Goal: Communication & Community: Answer question/provide support

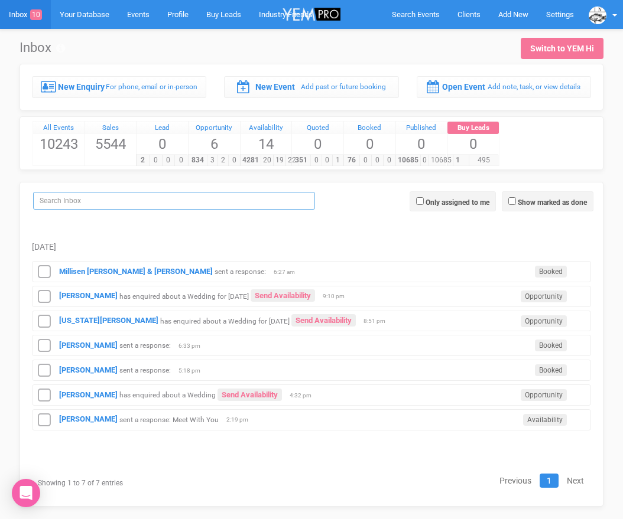
click at [115, 198] on input "search" at bounding box center [174, 201] width 282 height 18
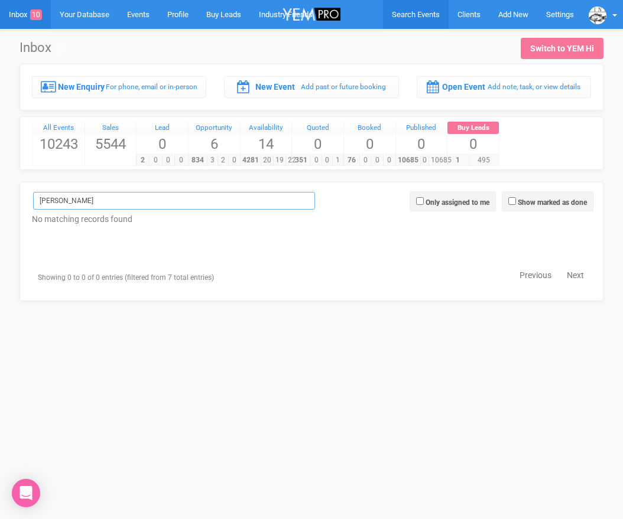
type input "Felicity"
click at [414, 11] on span "Search Events" at bounding box center [416, 14] width 48 height 9
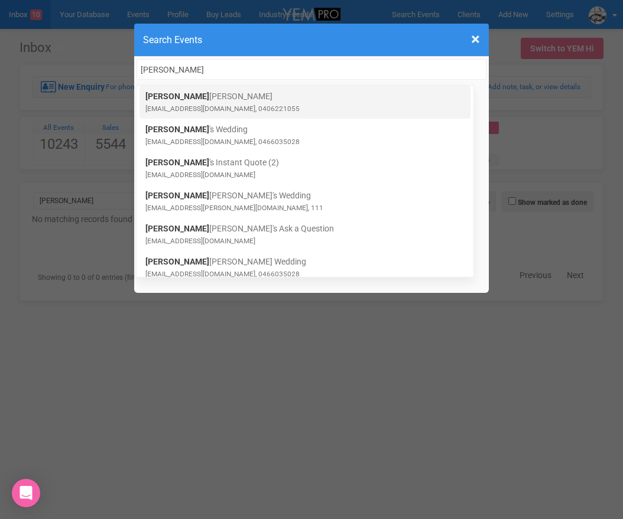
type input "Felicity"
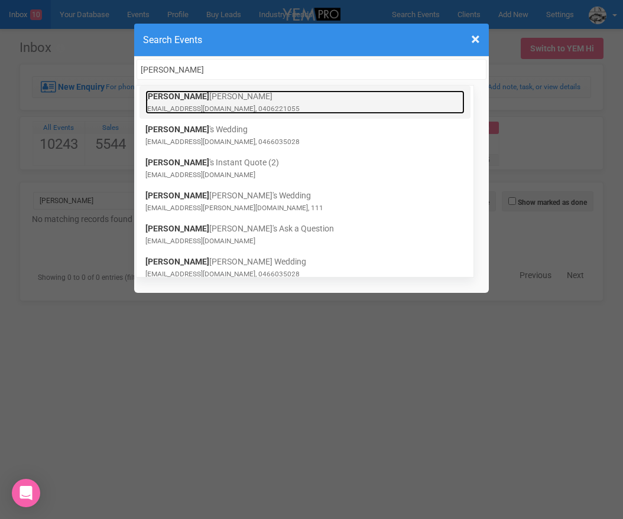
click at [215, 101] on link "Felicity Kelly felicity.kelly0@outlook.com, 0406221055" at bounding box center [304, 102] width 319 height 24
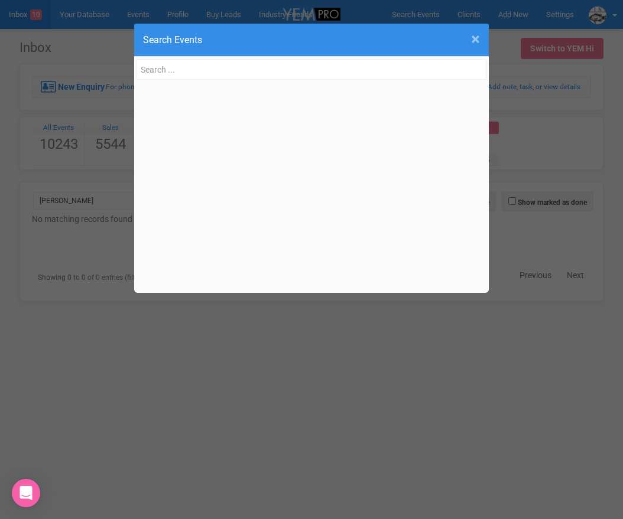
click at [475, 43] on span "×" at bounding box center [475, 40] width 9 height 20
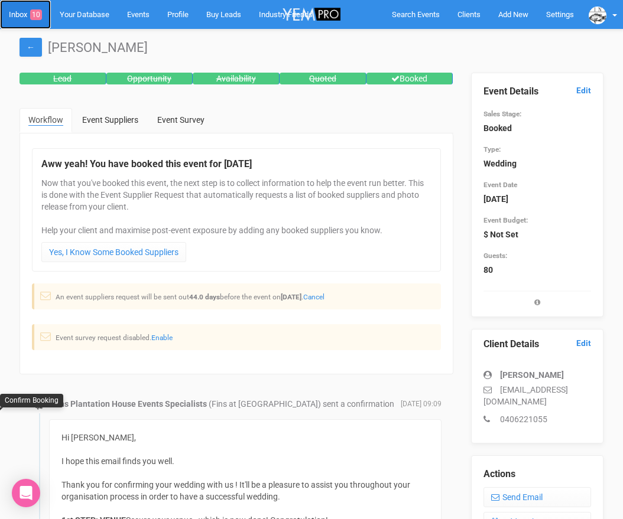
click at [18, 16] on link "Inbox 10" at bounding box center [25, 14] width 51 height 29
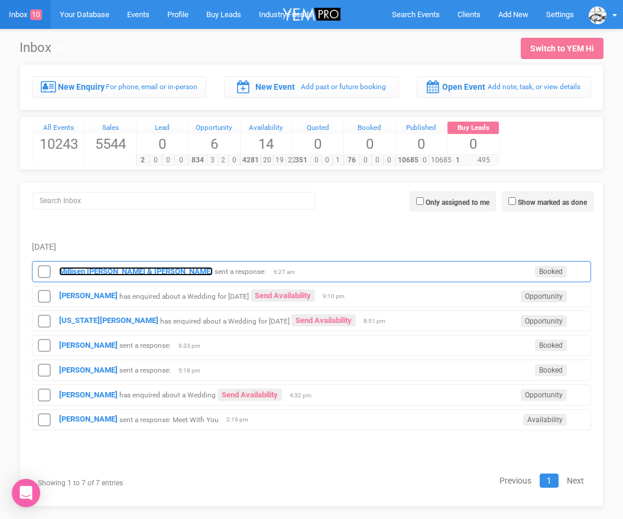
click at [77, 271] on strong "Millisen nyssen & Harrison Fraser" at bounding box center [136, 271] width 154 height 9
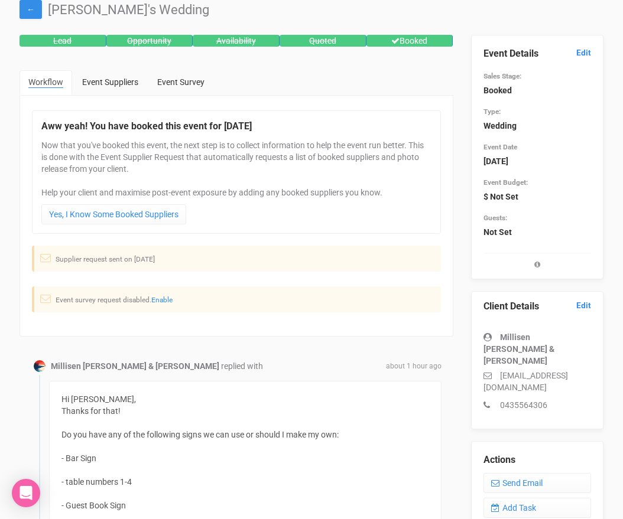
scroll to position [188, 0]
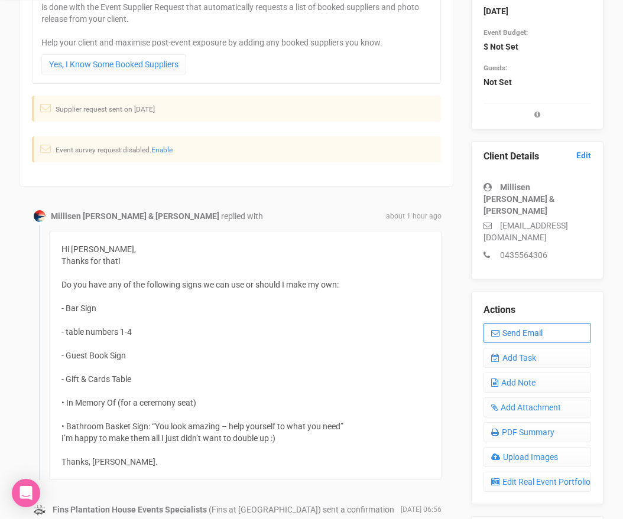
click at [499, 323] on link "Send Email" at bounding box center [537, 333] width 108 height 20
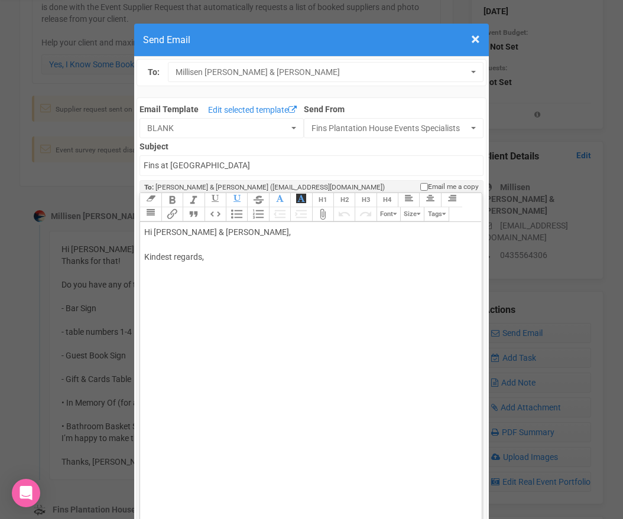
drag, startPoint x: 170, startPoint y: 233, endPoint x: 309, endPoint y: 229, distance: 138.9
click at [309, 230] on div "Hi Millisen Nyssen & Harrison Fraser, Kindest regards," at bounding box center [308, 257] width 329 height 62
click at [148, 257] on div "Hi Milli We have table numbers only. Kindest regards," at bounding box center [308, 275] width 329 height 99
click at [314, 257] on div "Hi Milli Hope you are well. We have table numbers only. Kindest regards," at bounding box center [308, 275] width 329 height 99
click at [254, 277] on div "Hi Milli Hope you are well. We have table numbers only from your list. Kindest …" at bounding box center [308, 275] width 329 height 99
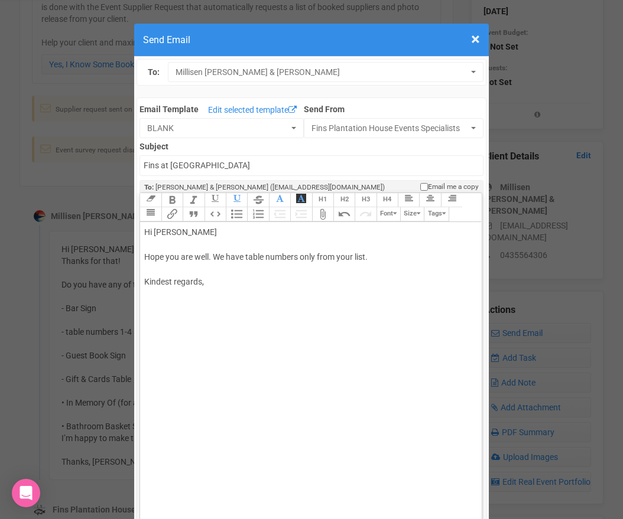
click at [232, 298] on div "Hi Milli Hope you are well. We have table numbers only from your list. Kindest …" at bounding box center [308, 269] width 329 height 87
type trix-editor "<div>Hi Milli<br><br>Hope you are well. We have table numbers only from your li…"
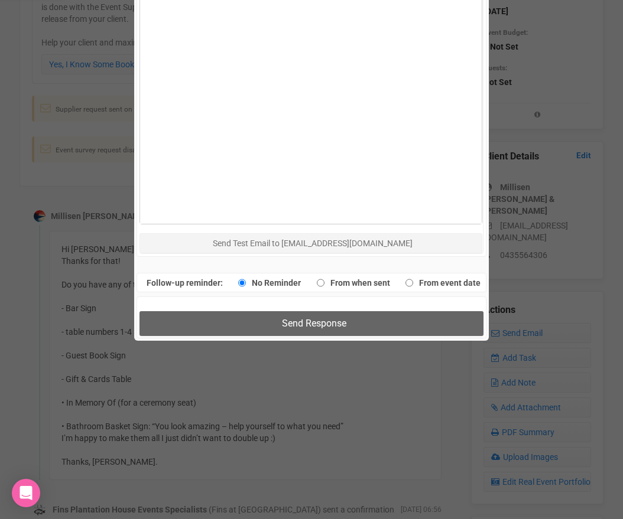
scroll to position [743, 0]
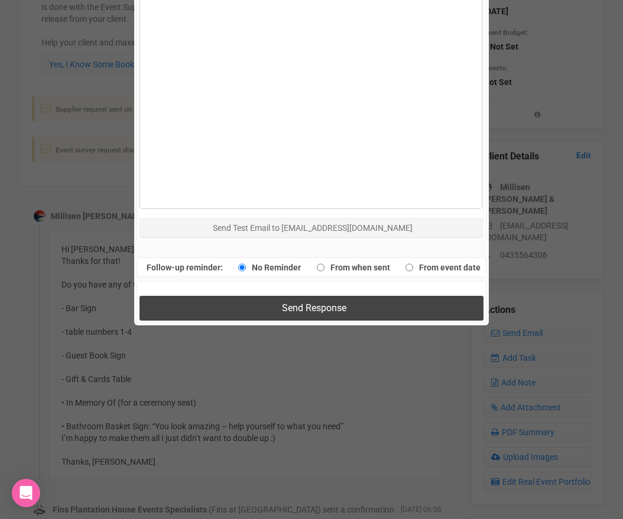
click at [249, 301] on button "Send Response" at bounding box center [310, 308] width 343 height 24
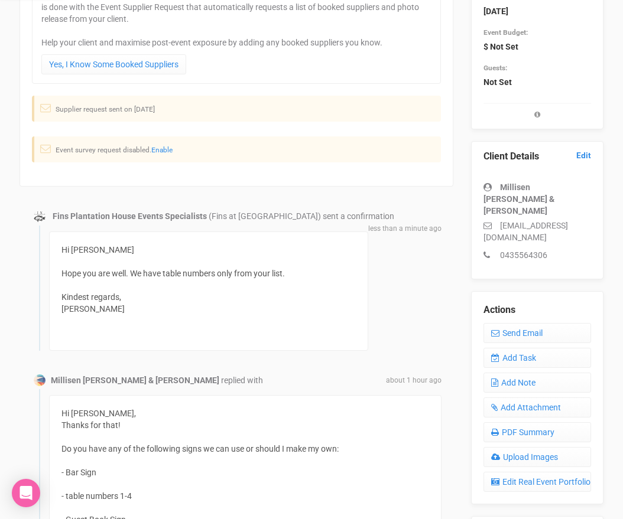
scroll to position [0, 0]
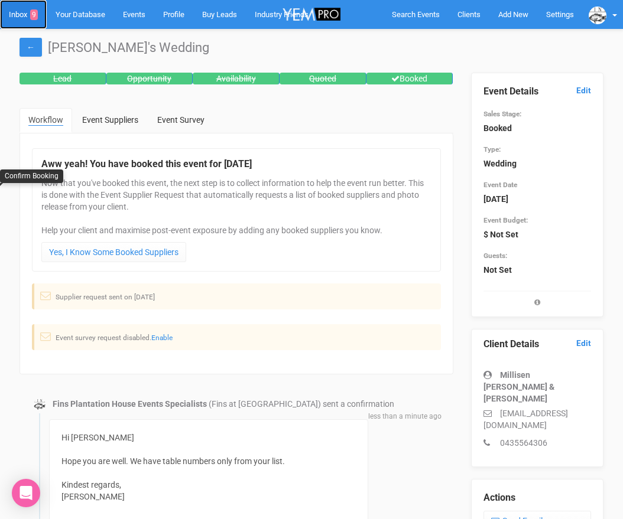
click at [21, 11] on link "Inbox 9" at bounding box center [23, 14] width 47 height 29
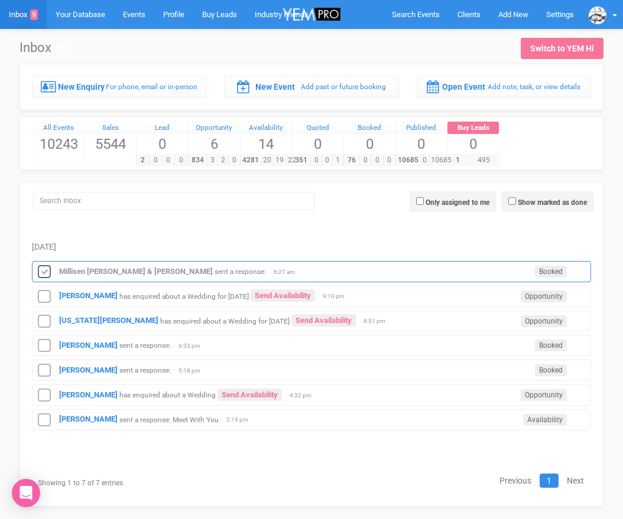
click at [40, 271] on icon at bounding box center [44, 272] width 18 height 15
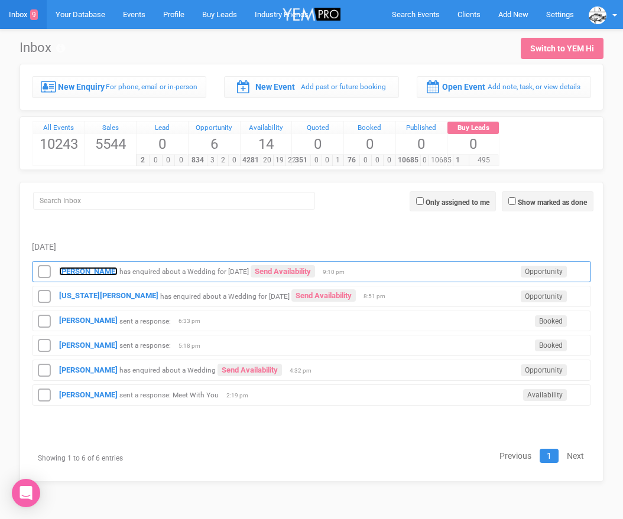
click at [71, 272] on strong "Lyndal" at bounding box center [88, 271] width 59 height 9
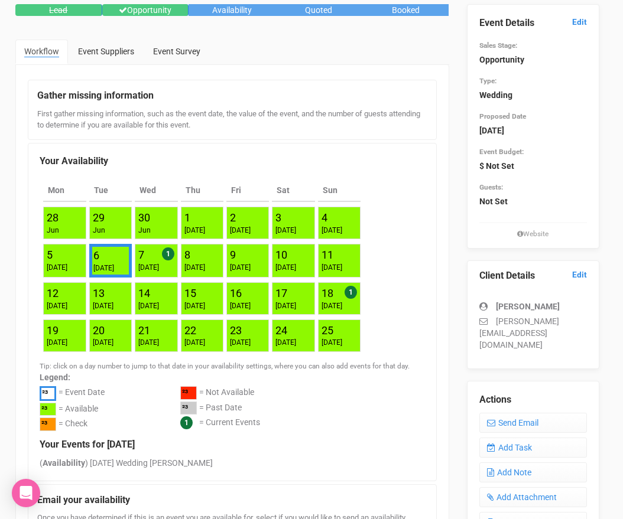
scroll to position [155, 4]
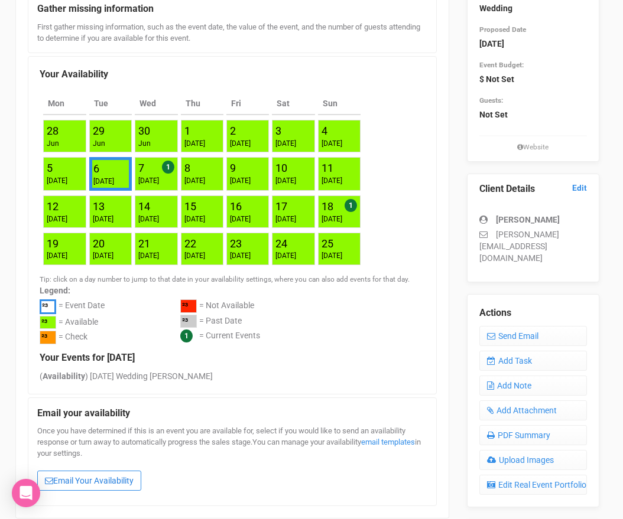
click at [96, 479] on link "Email Your Availability" at bounding box center [89, 481] width 104 height 20
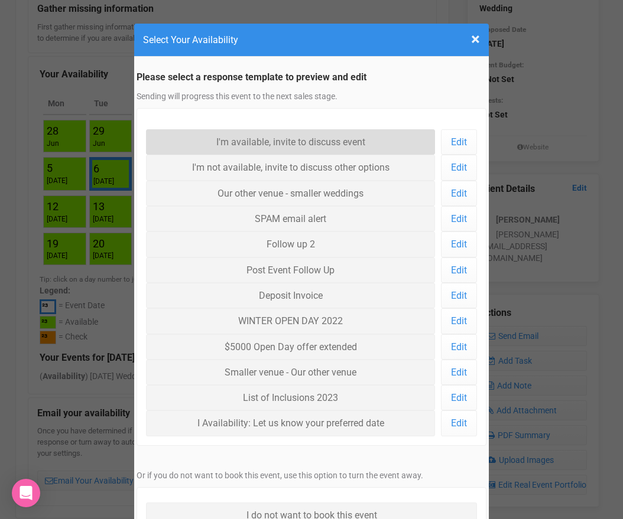
click at [277, 138] on link "I'm available, invite to discuss event" at bounding box center [290, 141] width 289 height 25
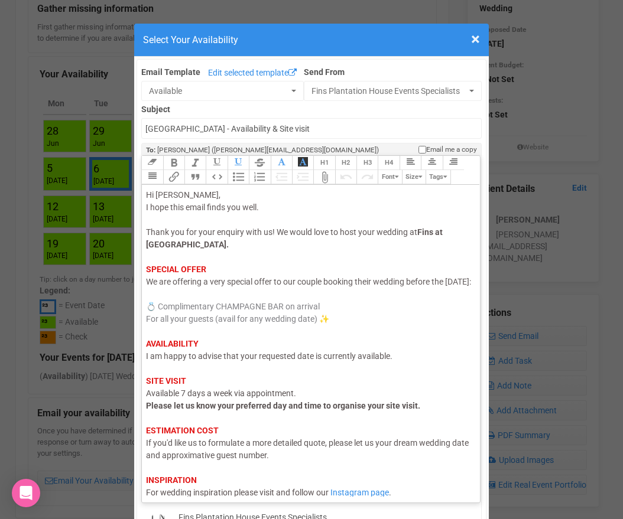
drag, startPoint x: 188, startPoint y: 296, endPoint x: 141, endPoint y: 295, distance: 46.7
click at [141, 295] on div "Link Unlink Bold Italic Strikethrough H1 H2 H3 H4 Link Quote Code Bullets Numbe…" at bounding box center [310, 328] width 339 height 347
click at [315, 361] on span "I am happy to advise that your requested date is currently available." at bounding box center [269, 356] width 246 height 9
click at [470, 368] on div "Hi Lyndal, I hope this email finds you well. Thank you for your enquiry with us…" at bounding box center [309, 356] width 326 height 335
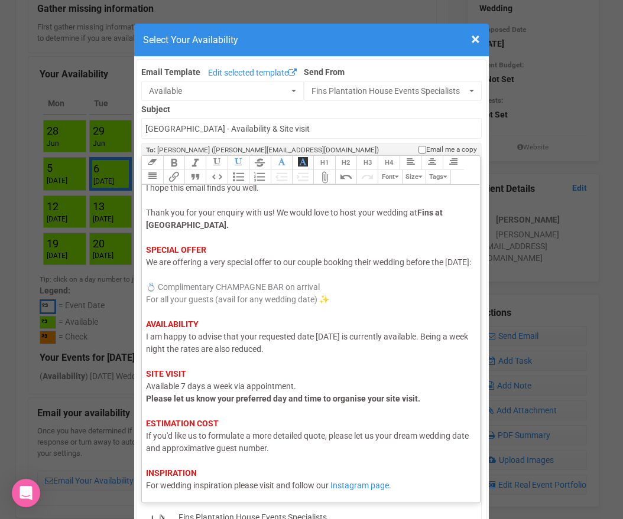
scroll to position [56, 0]
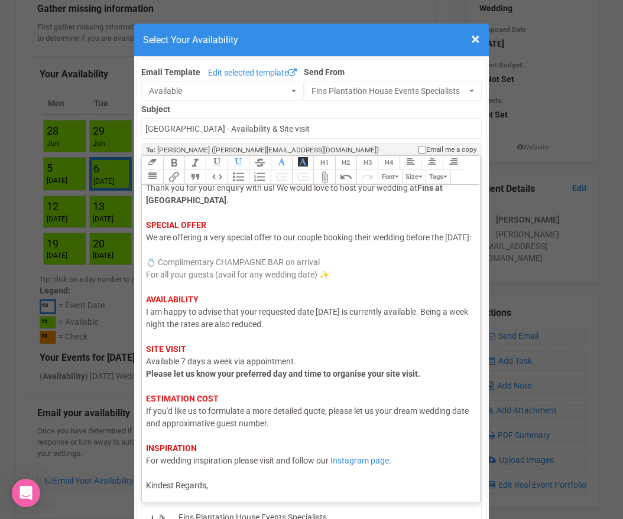
click at [252, 489] on div "Hi Lyndal, I hope this email finds you well. Thank you for your enquiry with us…" at bounding box center [309, 318] width 326 height 347
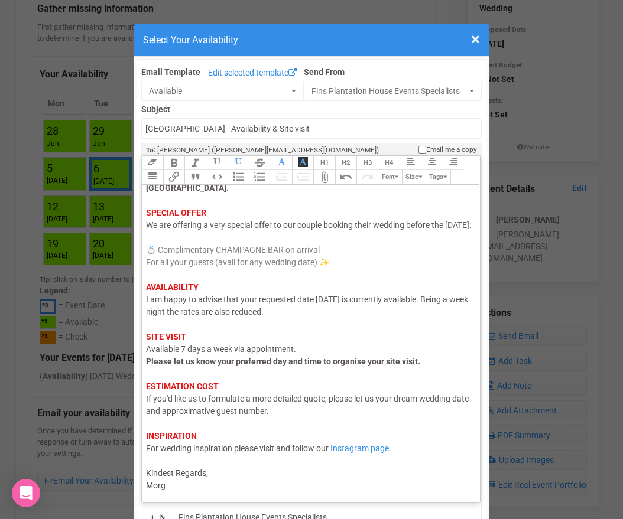
type trix-editor "<div><span style="color: rgb(95, 88, 88);">Hi Lyndal,</span><br><span style="co…"
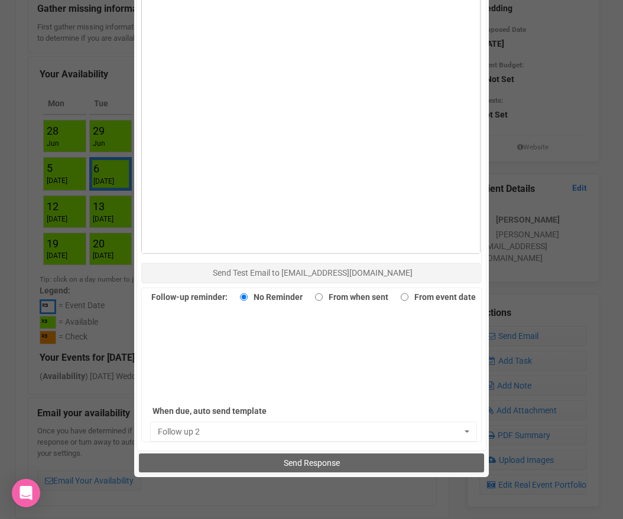
scroll to position [721, 0]
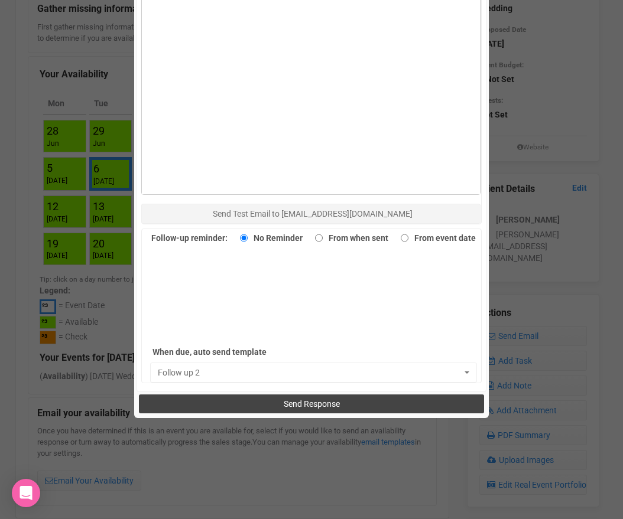
click at [272, 405] on button "Send Response" at bounding box center [311, 404] width 345 height 19
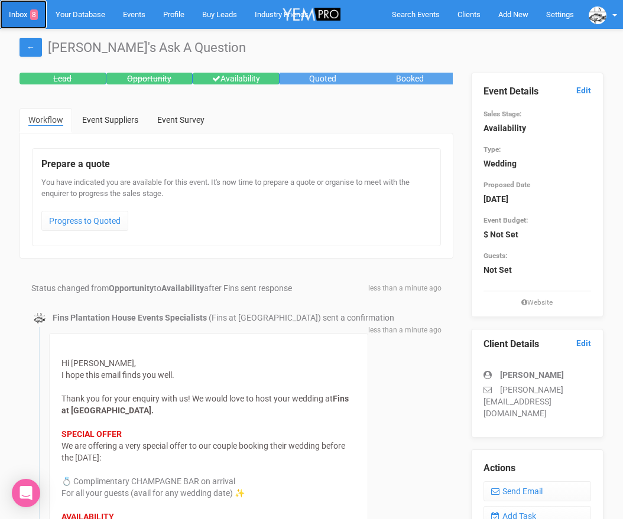
click at [17, 12] on link "Inbox 8" at bounding box center [23, 14] width 47 height 29
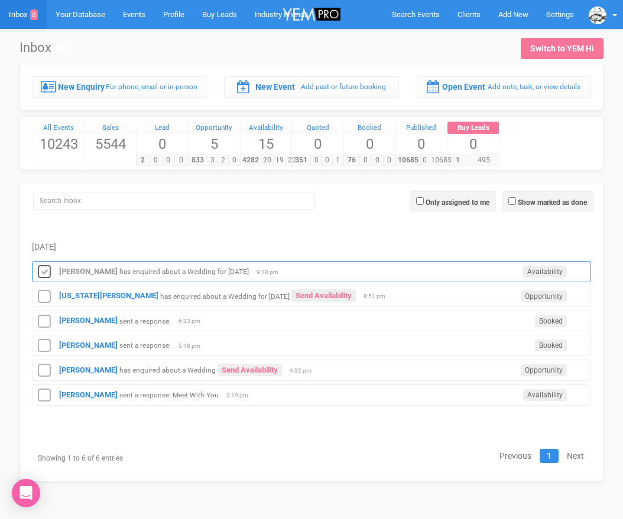
click at [44, 269] on icon at bounding box center [44, 272] width 18 height 15
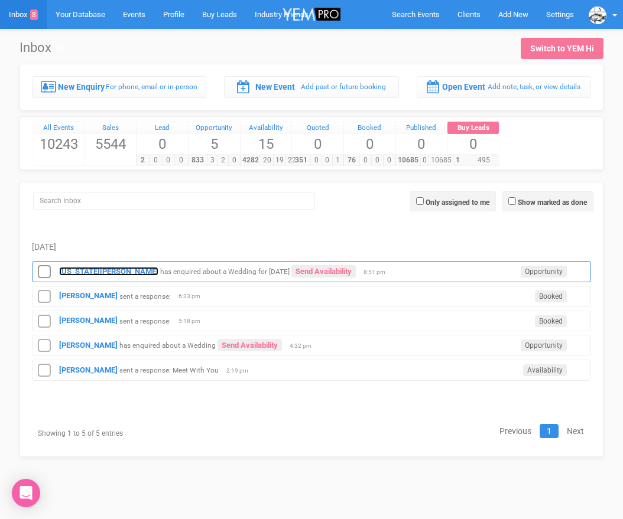
click at [67, 274] on strong "[US_STATE][PERSON_NAME]" at bounding box center [108, 271] width 99 height 9
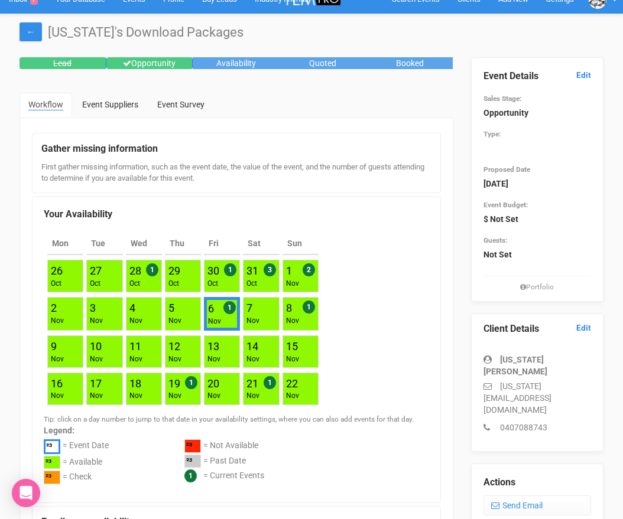
scroll to position [9, 0]
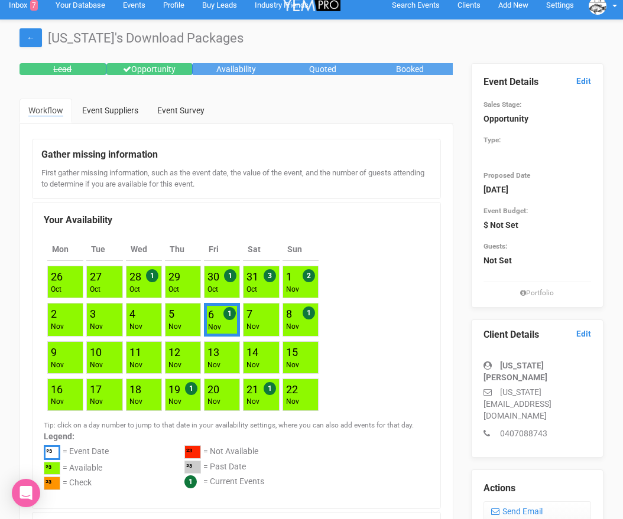
click at [594, 393] on div "Client Details Edit georgia phelps georgia.phelps12@gmail.com 0407088743" at bounding box center [537, 389] width 133 height 138
drag, startPoint x: 594, startPoint y: 393, endPoint x: 485, endPoint y: 395, distance: 109.9
click at [485, 395] on div "Client Details Edit georgia phelps georgia.phelps12@gmail.com 0407088743" at bounding box center [537, 389] width 133 height 138
copy p "georgia.phelps12@gmail.com"
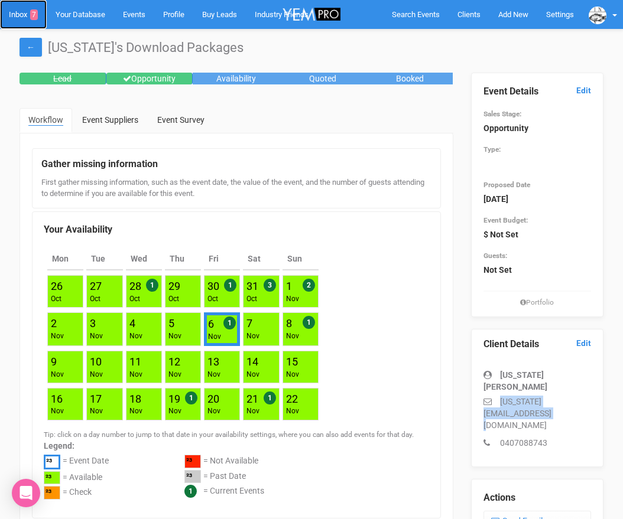
click at [21, 18] on link "Inbox 7" at bounding box center [23, 14] width 47 height 29
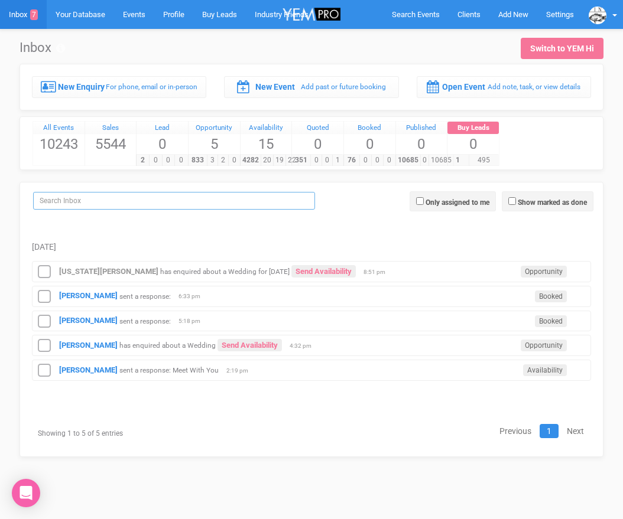
click at [74, 203] on input "search" at bounding box center [174, 201] width 282 height 18
paste input "georgia.phelps12@gmail.com"
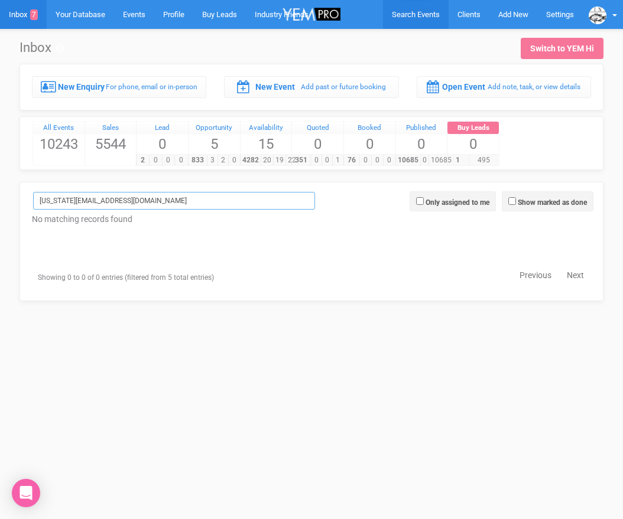
type input "georgia.phelps12@gmail.com"
click at [421, 14] on span "Search Events" at bounding box center [416, 14] width 48 height 9
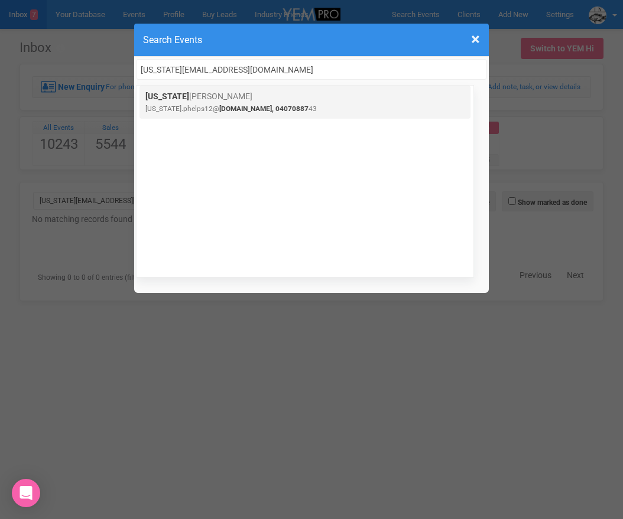
type input "georgia.phelps12@gmail.com"
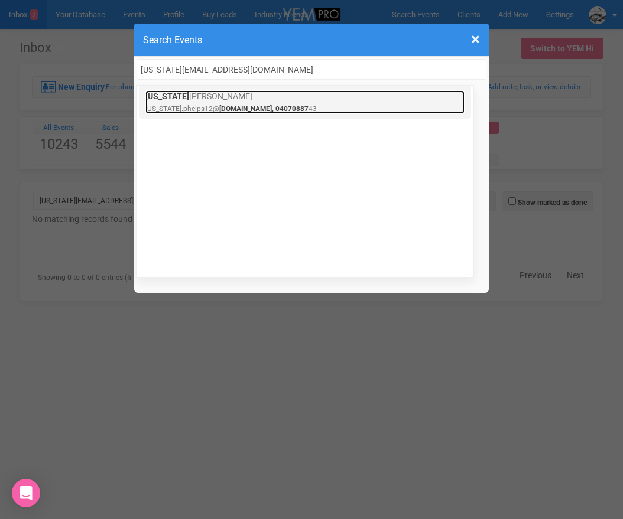
click at [250, 97] on link "Georgia Phelps georgia.phelps12@ gmail.com, 04070887 43" at bounding box center [304, 102] width 319 height 24
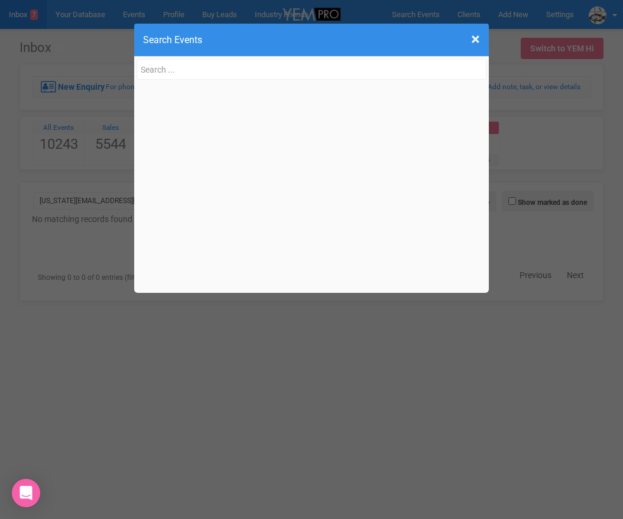
click at [82, 179] on div "× Close Search Events Georgia Phelps georgia.phelps12@ gmail.com, 04070887 43" at bounding box center [311, 259] width 623 height 519
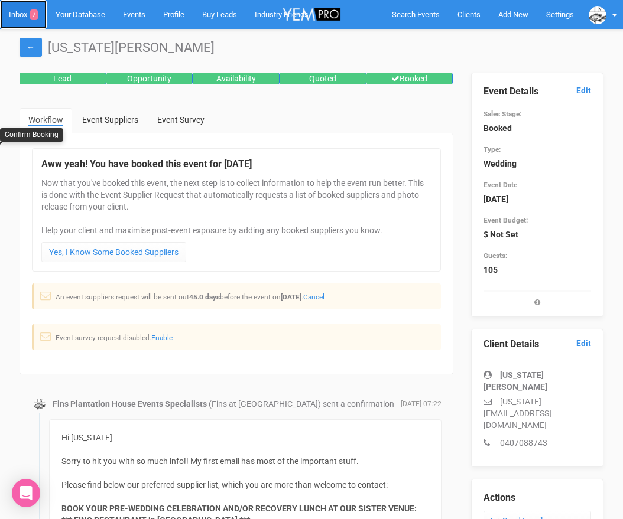
click at [24, 21] on link "Inbox 7" at bounding box center [23, 14] width 47 height 29
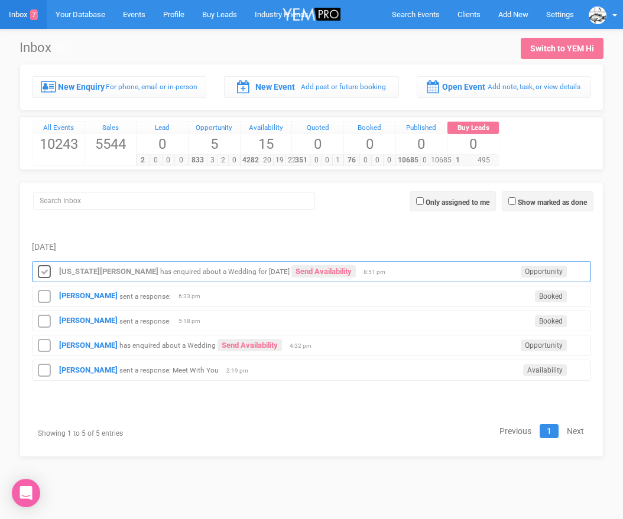
click at [45, 267] on icon at bounding box center [44, 272] width 18 height 15
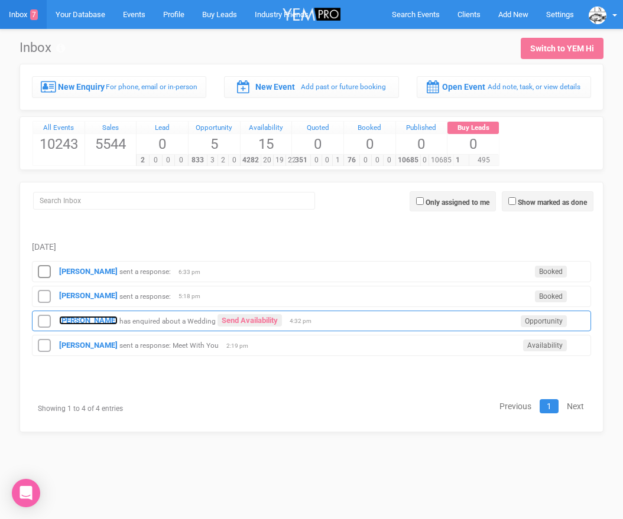
click at [86, 318] on strong "[PERSON_NAME]" at bounding box center [88, 320] width 59 height 9
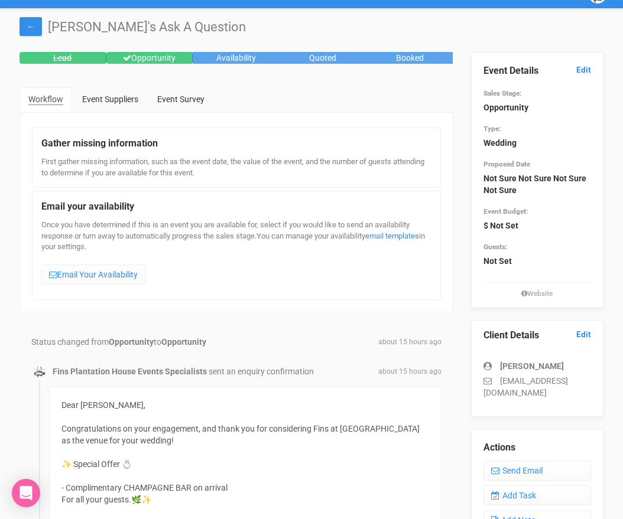
scroll to position [9, 0]
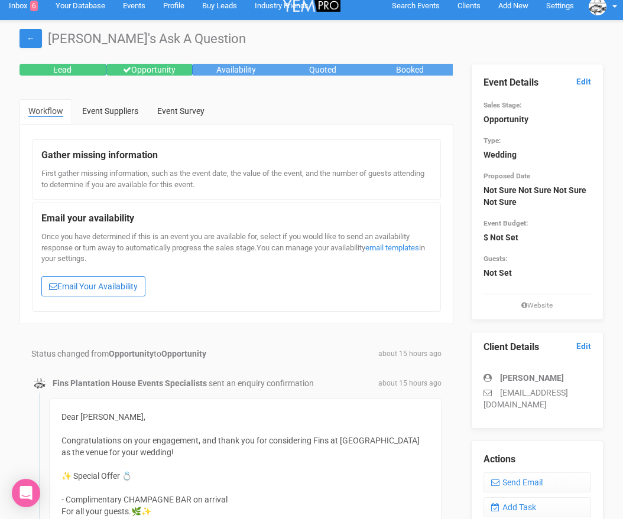
click at [96, 285] on link "Email Your Availability" at bounding box center [93, 287] width 104 height 20
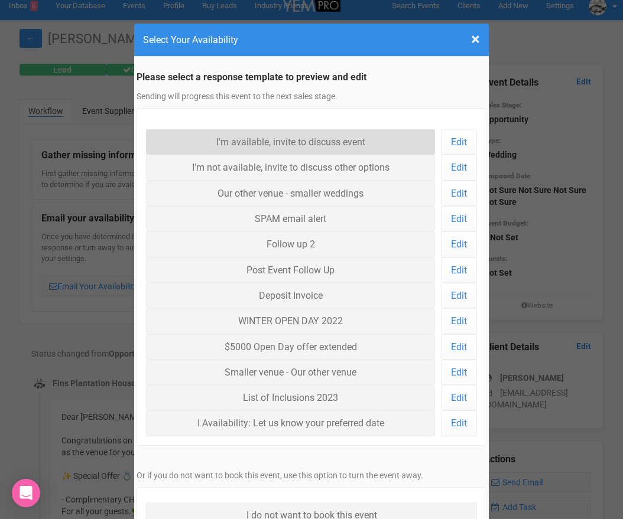
click at [219, 150] on link "I'm available, invite to discuss event" at bounding box center [290, 141] width 289 height 25
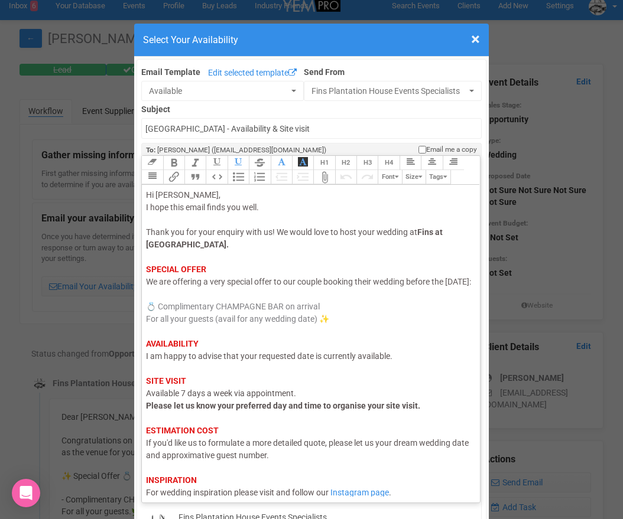
drag, startPoint x: 186, startPoint y: 293, endPoint x: 148, endPoint y: 290, distance: 37.9
click at [147, 287] on span "We are offering a very special offer to our couple booking their wedding before…" at bounding box center [308, 281] width 325 height 9
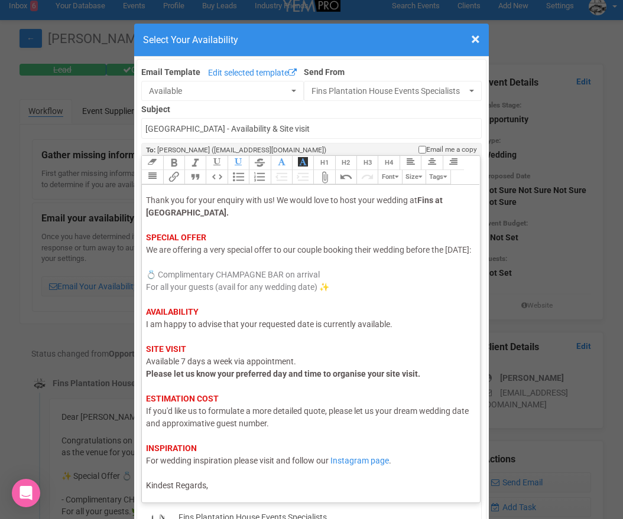
scroll to position [44, 0]
click at [220, 326] on span "I am happy to advise that your requested date is currently available." at bounding box center [269, 324] width 246 height 9
click at [213, 493] on trix-editor "Hi Rhiannon, I hope this email finds you well. Thank you for your enquiry with …" at bounding box center [311, 340] width 338 height 311
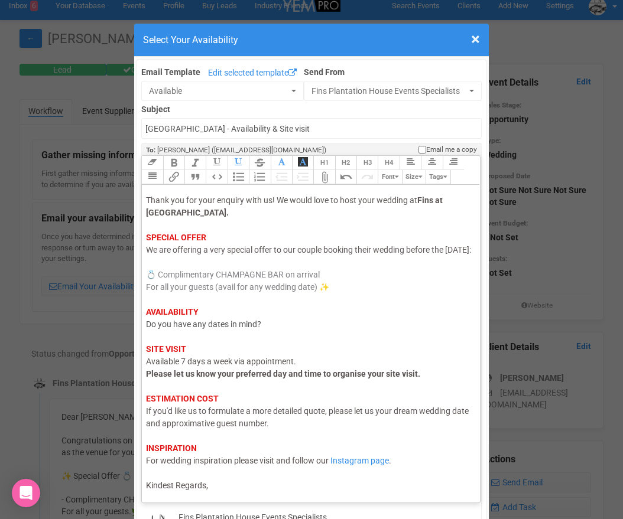
scroll to position [51, 0]
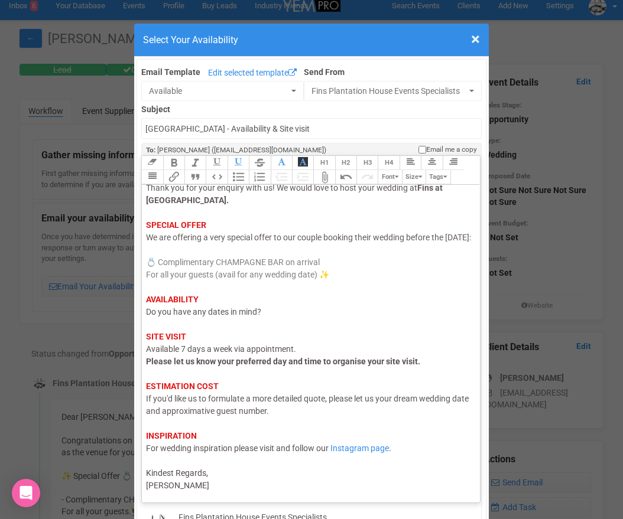
type trix-editor "<div><span style="color: rgb(95, 88, 88);">Hi Rhiannon,</span><br><span style="…"
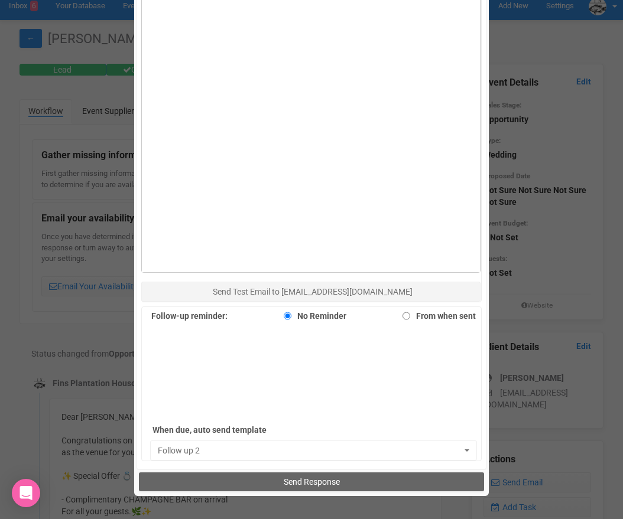
scroll to position [668, 0]
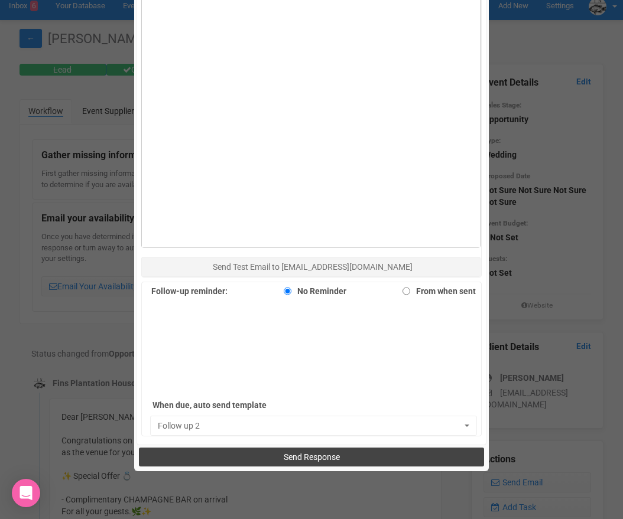
click at [262, 450] on button "Send Response" at bounding box center [311, 457] width 345 height 19
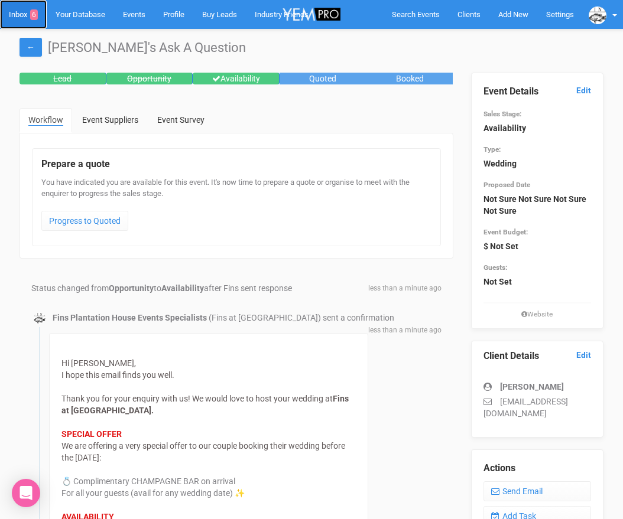
click at [21, 20] on link "Inbox 6" at bounding box center [23, 14] width 47 height 29
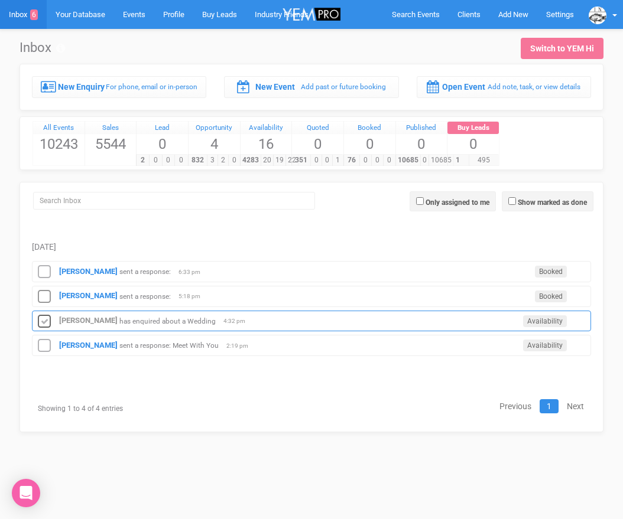
click at [46, 319] on icon at bounding box center [44, 321] width 18 height 15
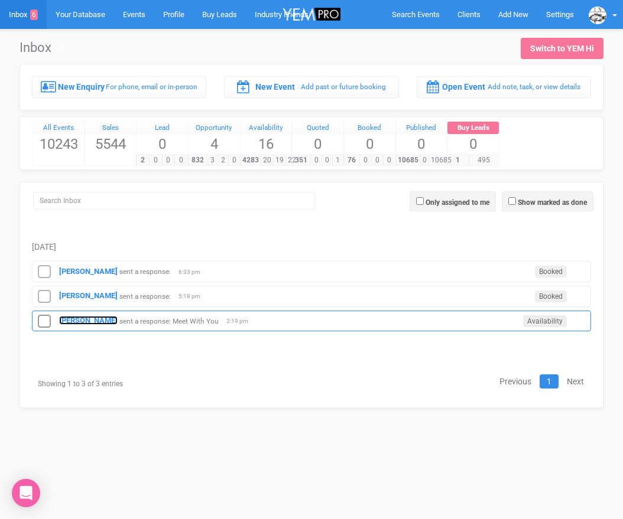
click at [73, 321] on strong "[PERSON_NAME]" at bounding box center [88, 320] width 59 height 9
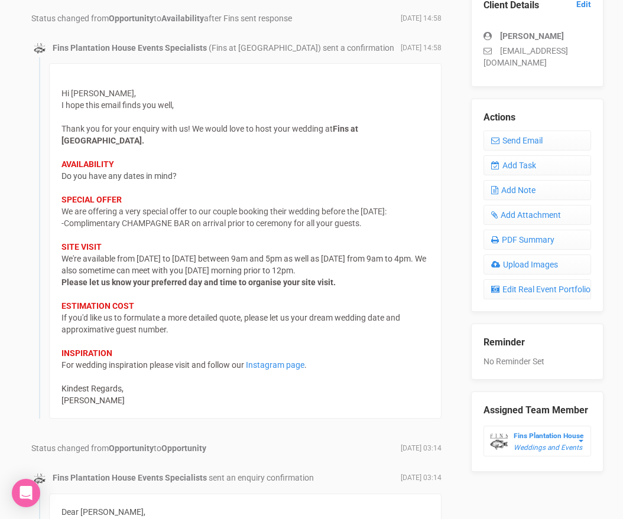
scroll to position [348, 0]
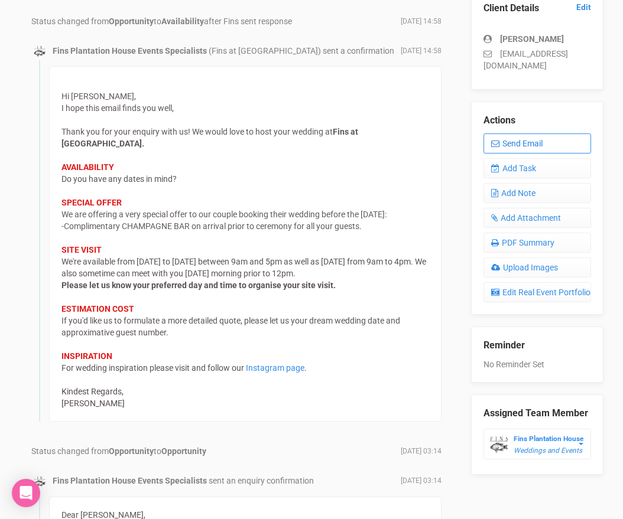
click at [496, 144] on icon at bounding box center [495, 143] width 8 height 8
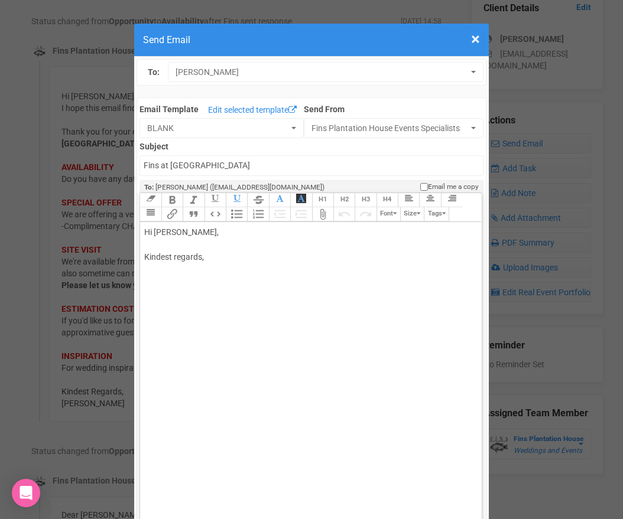
drag, startPoint x: 181, startPoint y: 232, endPoint x: 243, endPoint y: 230, distance: 62.7
click at [243, 230] on div "Hi Sophie O'Meara, Kindest regards," at bounding box center [308, 257] width 329 height 62
click at [210, 303] on div "Hi Sophie Thank you for your meeting request. What dates are you available to c…" at bounding box center [308, 275] width 329 height 99
type trix-editor "<div>Hi Sophie&nbsp;<br><br>Thank you for your meeting request.<br>What dates a…"
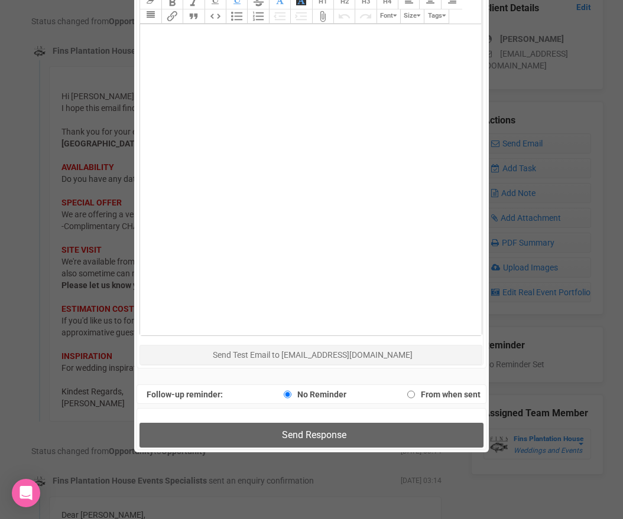
scroll to position [623, 0]
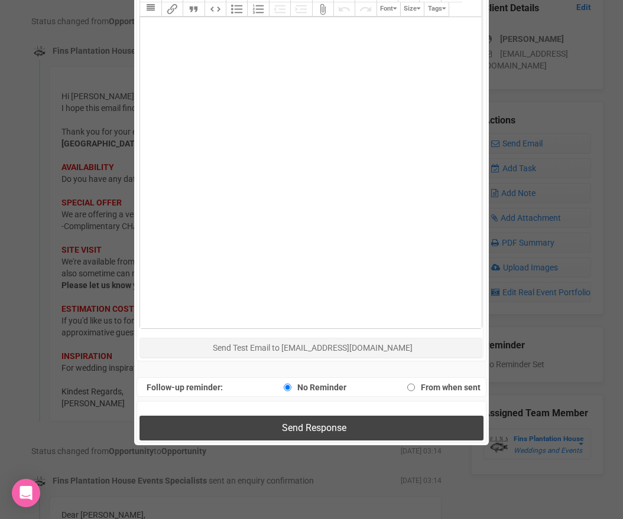
click at [239, 423] on button "Send Response" at bounding box center [310, 428] width 343 height 24
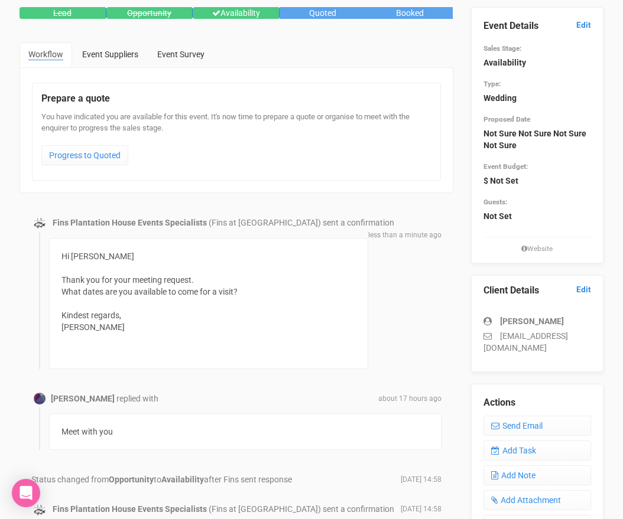
scroll to position [0, 0]
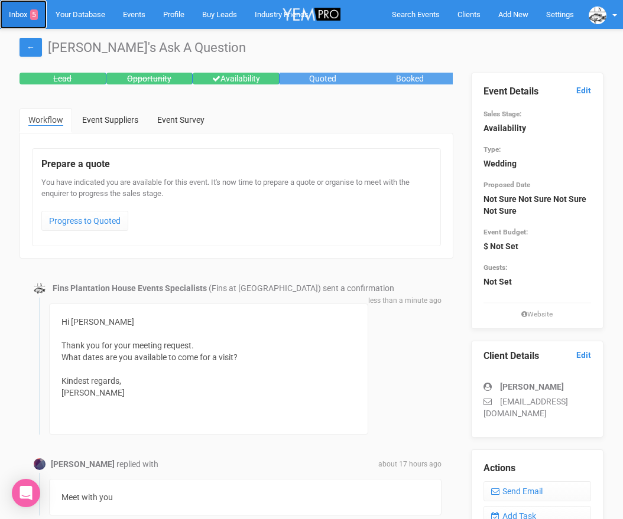
click at [20, 19] on link "Inbox 5" at bounding box center [23, 14] width 47 height 29
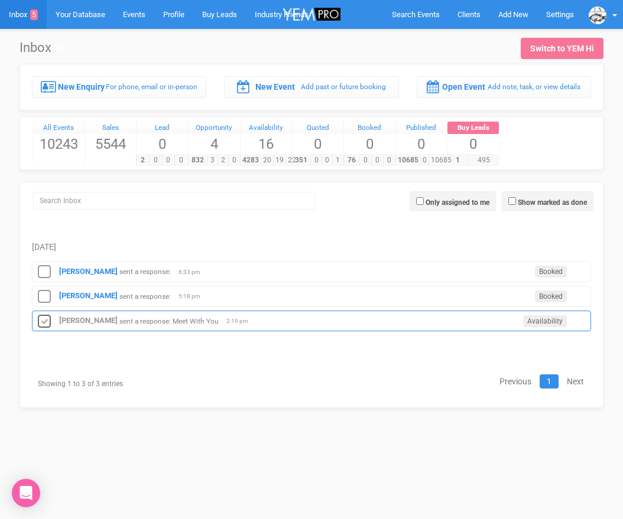
click at [41, 316] on icon at bounding box center [44, 321] width 18 height 15
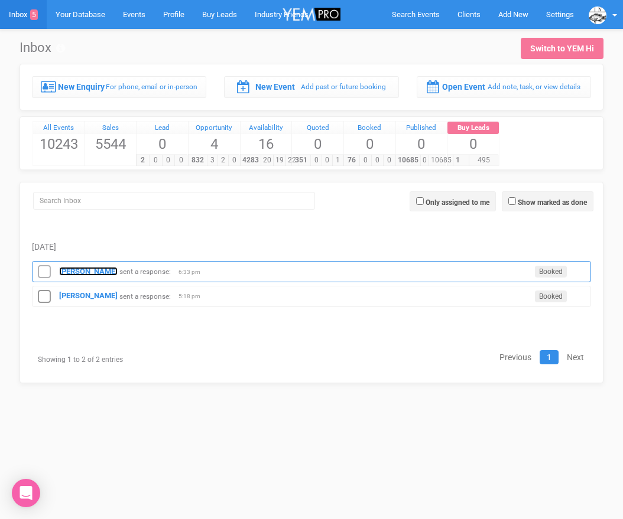
click at [73, 274] on strong "Joshua Walsh" at bounding box center [88, 271] width 59 height 9
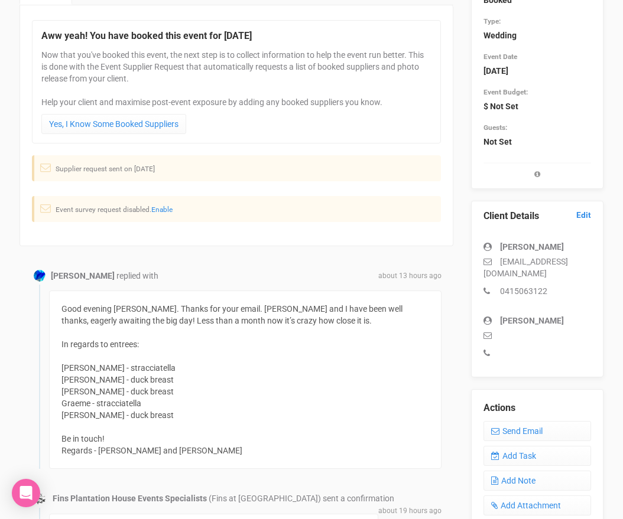
scroll to position [150, 0]
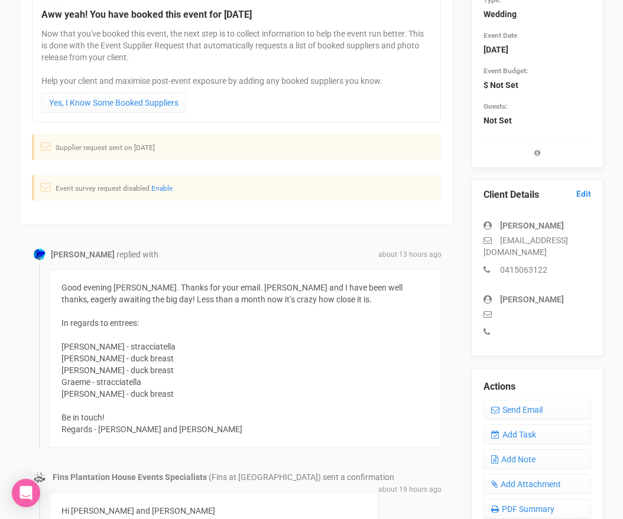
click at [116, 379] on div "Good evening Morgan. Thanks for your email. Michael and I have been well thanks…" at bounding box center [245, 358] width 392 height 178
click at [511, 400] on link "Send Email" at bounding box center [537, 410] width 108 height 20
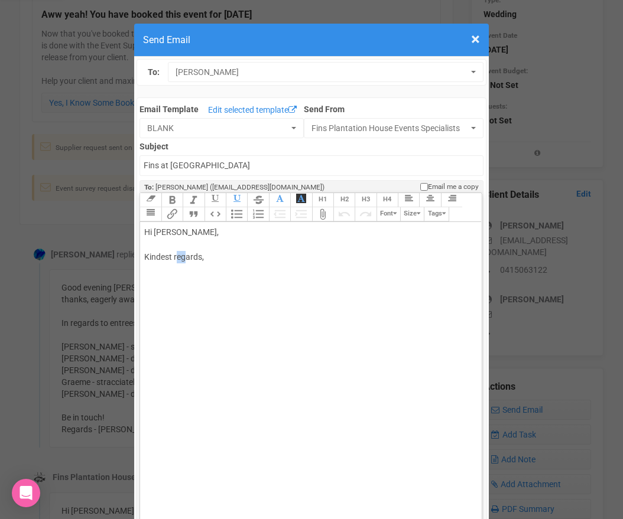
click at [176, 255] on div "Hi Joshua Walsh, Kindest regards," at bounding box center [308, 257] width 329 height 62
drag, startPoint x: 209, startPoint y: 256, endPoint x: 137, endPoint y: 233, distance: 76.3
type trix-editor "<div>Thank you ! x<br><br><br></div>"
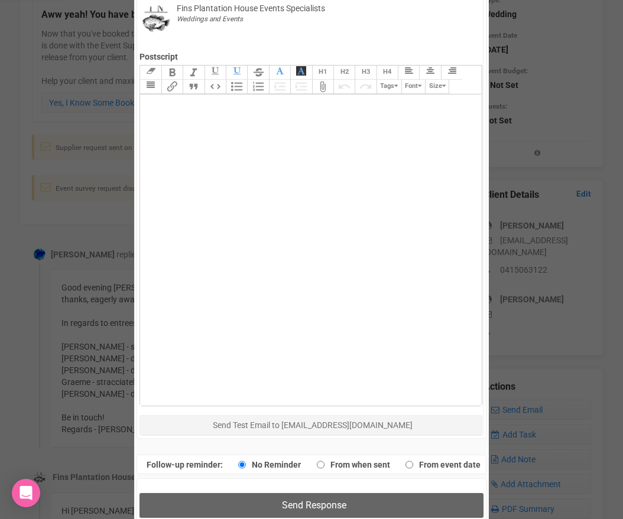
scroll to position [623, 0]
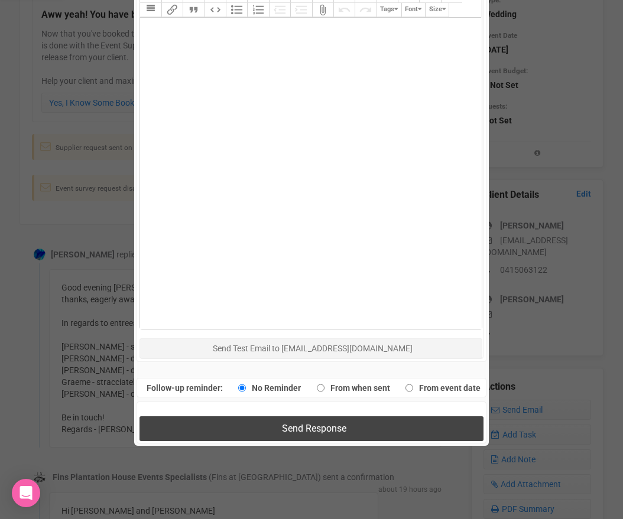
click at [230, 433] on button "Send Response" at bounding box center [310, 429] width 343 height 24
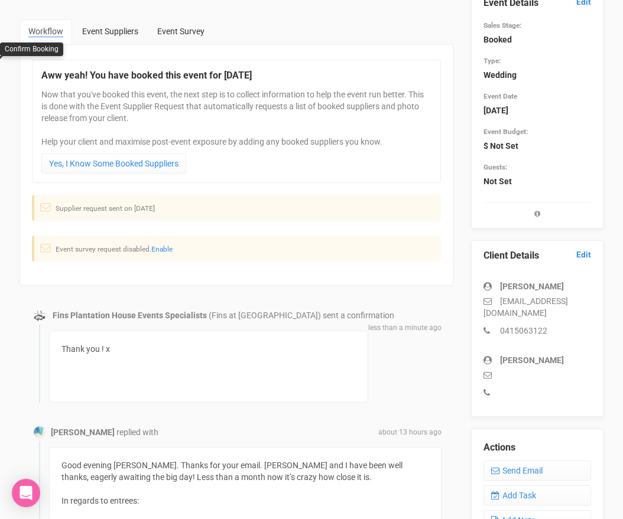
scroll to position [0, 0]
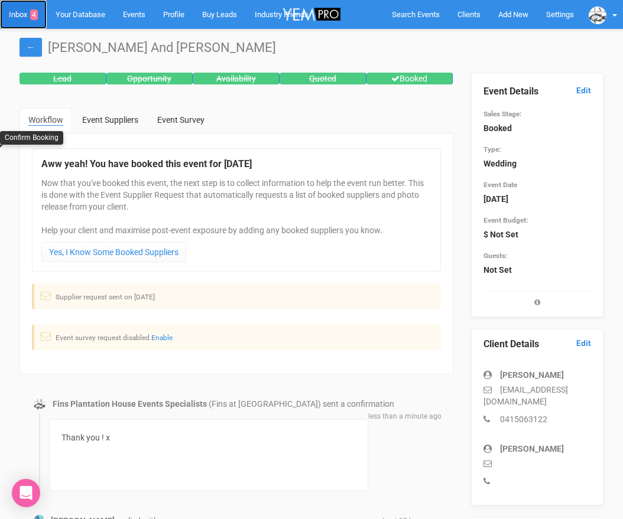
click at [16, 11] on link "Inbox 4" at bounding box center [23, 14] width 47 height 29
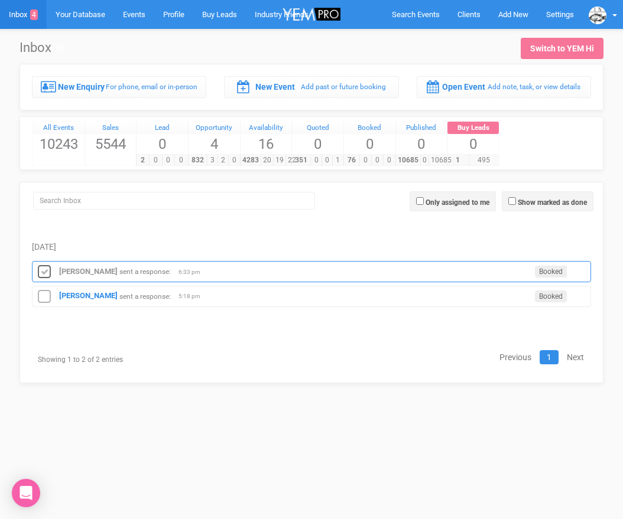
click at [49, 269] on icon at bounding box center [44, 272] width 18 height 15
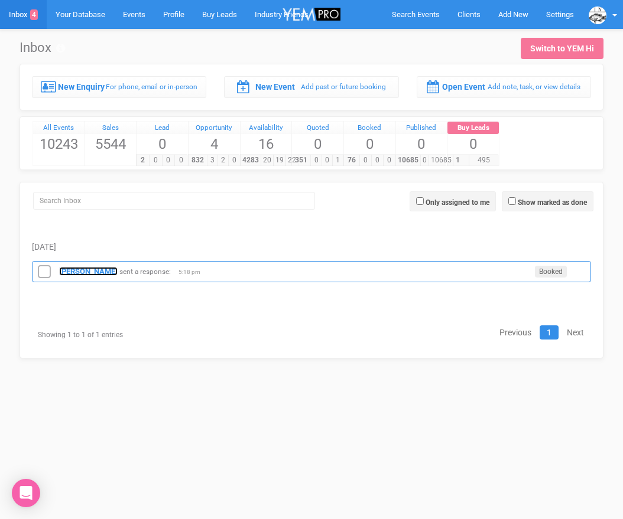
click at [101, 269] on strong "Riley Adams" at bounding box center [88, 271] width 59 height 9
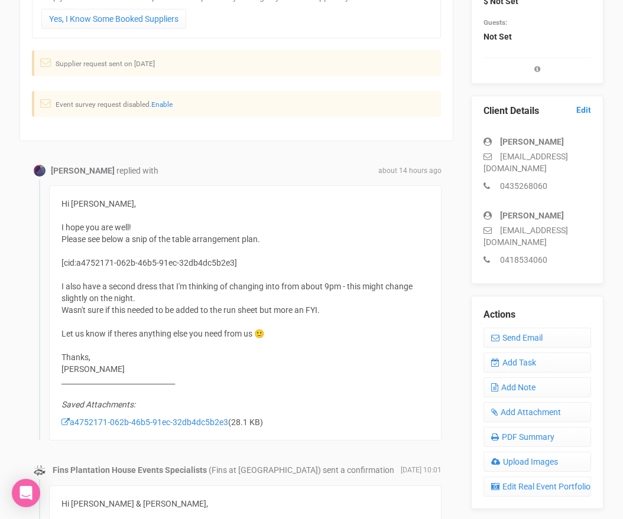
scroll to position [243, 0]
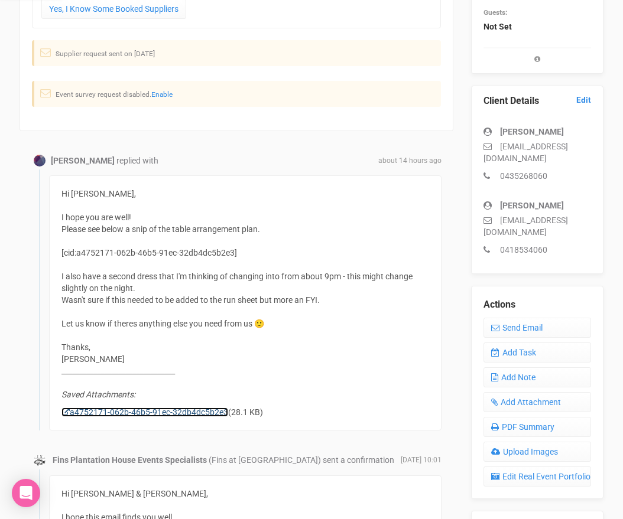
click at [131, 410] on link "a4752171-062b-46b5-91ec-32db4dc5b2e3" at bounding box center [144, 412] width 167 height 9
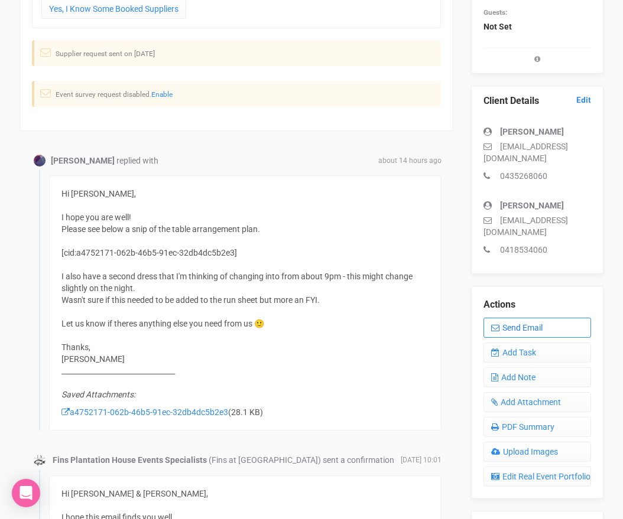
click at [512, 329] on link "Send Email" at bounding box center [537, 328] width 108 height 20
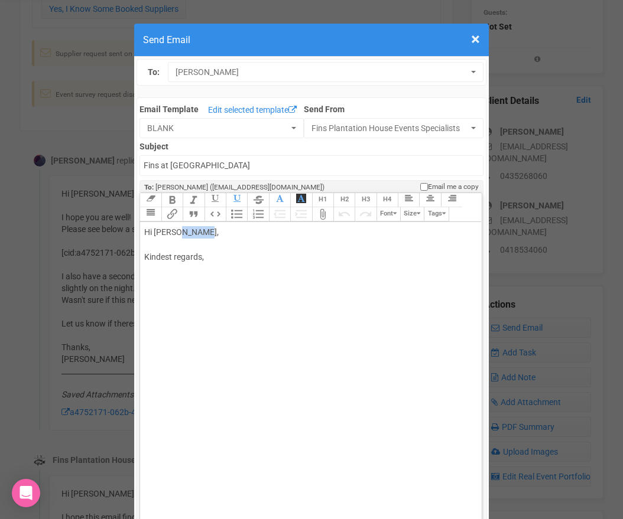
drag, startPoint x: 206, startPoint y: 238, endPoint x: 176, endPoint y: 236, distance: 30.2
click at [176, 236] on div "Hi Riley Adams, Kindest regards," at bounding box center [308, 257] width 329 height 62
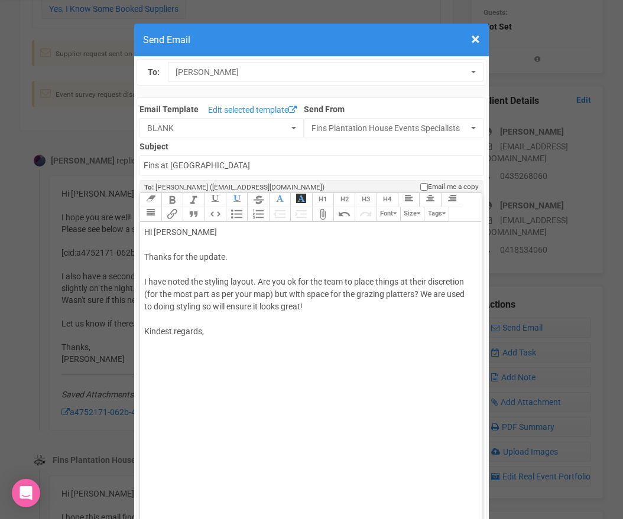
click at [220, 319] on div "Hi Riley Thanks for the update. I have noted the styling layout. Are you ok for…" at bounding box center [308, 294] width 329 height 137
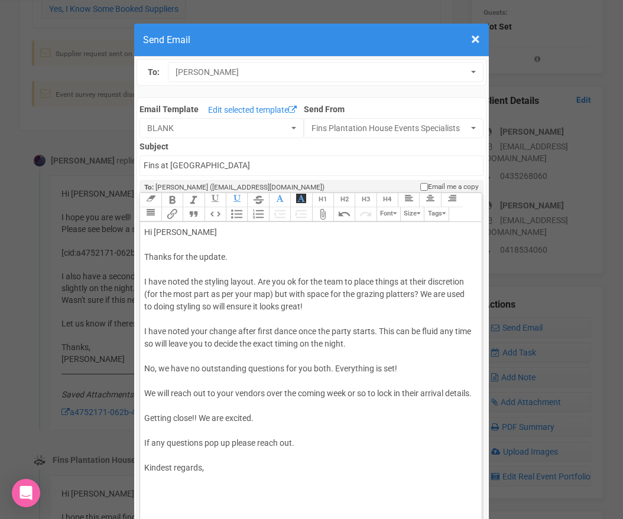
click at [146, 490] on div "Hi Riley Thanks for the update. I have noted the styling layout. Are you ok for…" at bounding box center [308, 362] width 329 height 273
type trix-editor "<div>Hi Riley&nbsp;<br><br>Thanks for the update.&nbsp;<br><br>I have noted the…"
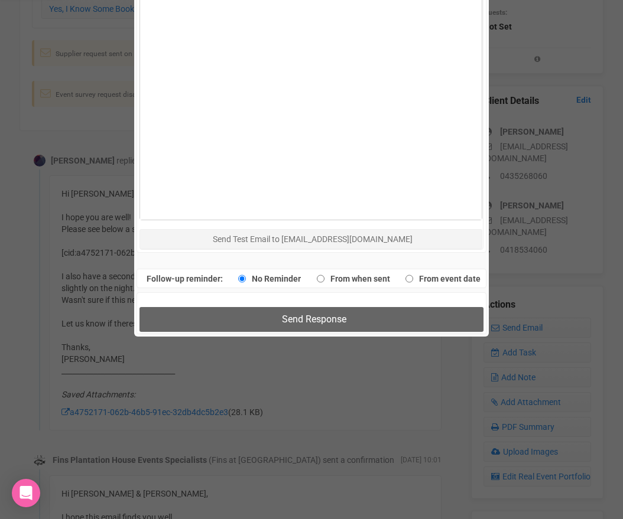
scroll to position [772, 0]
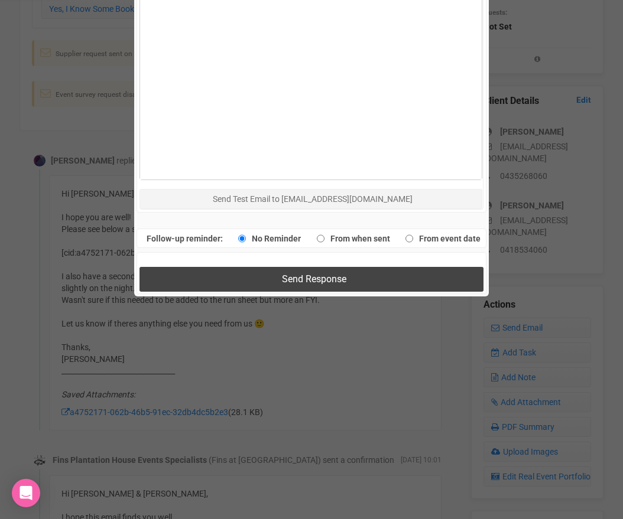
click at [271, 285] on button "Send Response" at bounding box center [310, 279] width 343 height 24
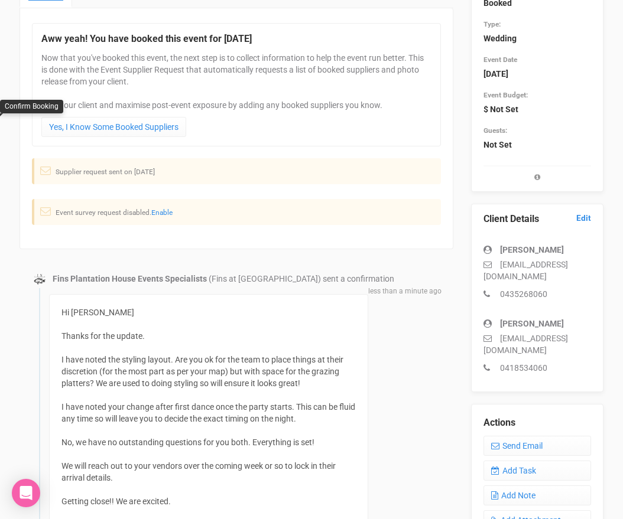
scroll to position [0, 0]
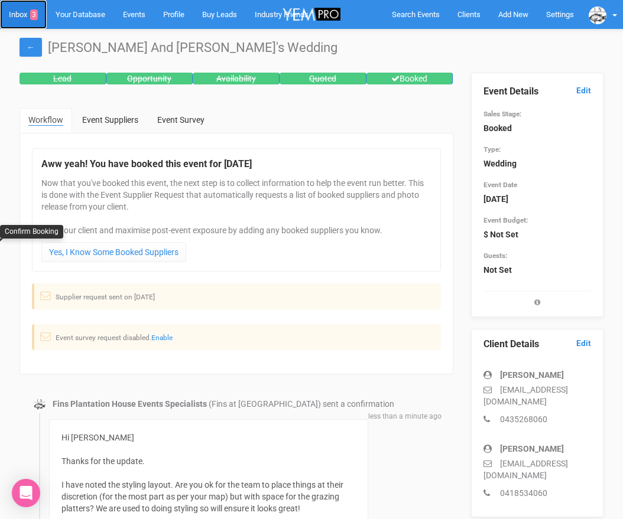
click at [23, 17] on link "Inbox 3" at bounding box center [23, 14] width 47 height 29
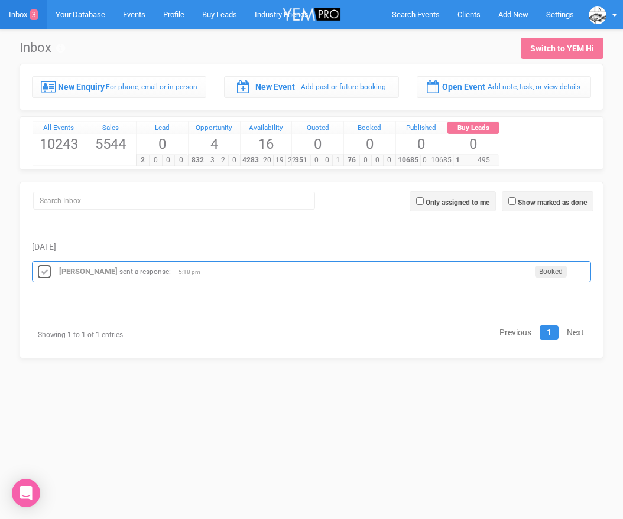
click at [46, 272] on icon at bounding box center [44, 272] width 18 height 15
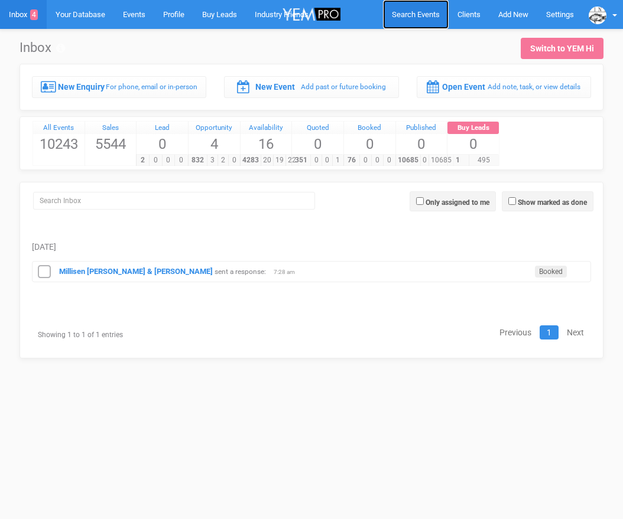
click at [418, 8] on link "Search Events" at bounding box center [416, 14] width 66 height 29
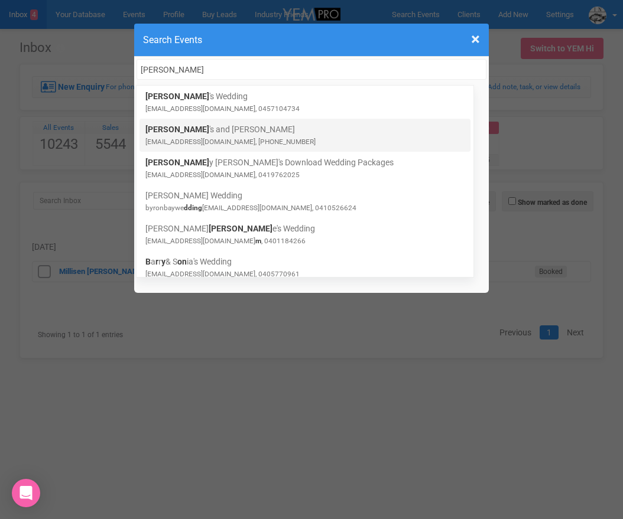
type input "byron"
click at [252, 132] on link "Byron 's and Ashli akbbaus2025@gmail.com, +13052978123" at bounding box center [304, 136] width 319 height 24
